Goal: Task Accomplishment & Management: Use online tool/utility

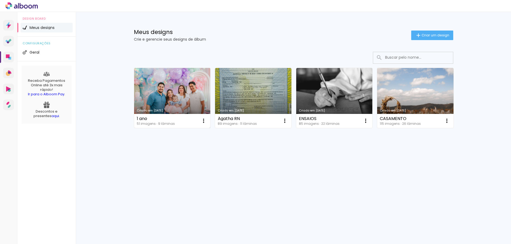
click at [196, 74] on link "Criado em [DATE]" at bounding box center [172, 98] width 76 height 60
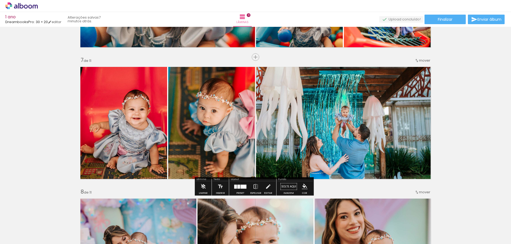
scroll to position [0, 1054]
